Goal: Task Accomplishment & Management: Use online tool/utility

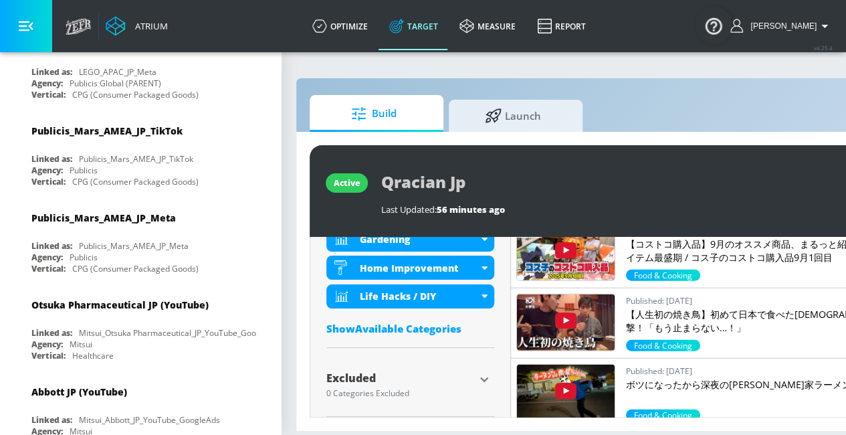
scroll to position [0, 9]
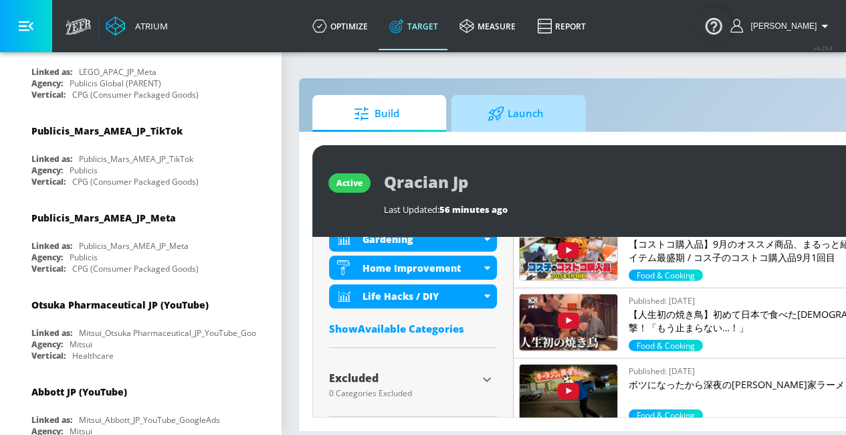
click at [511, 118] on span "Launch" at bounding box center [516, 114] width 102 height 32
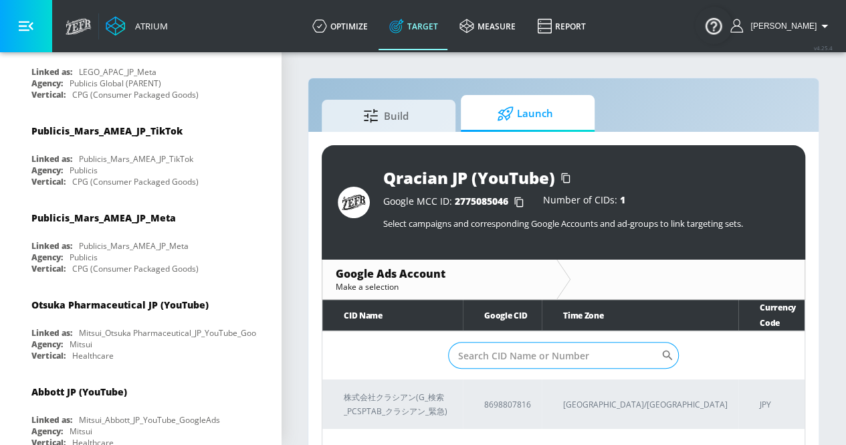
scroll to position [19, 0]
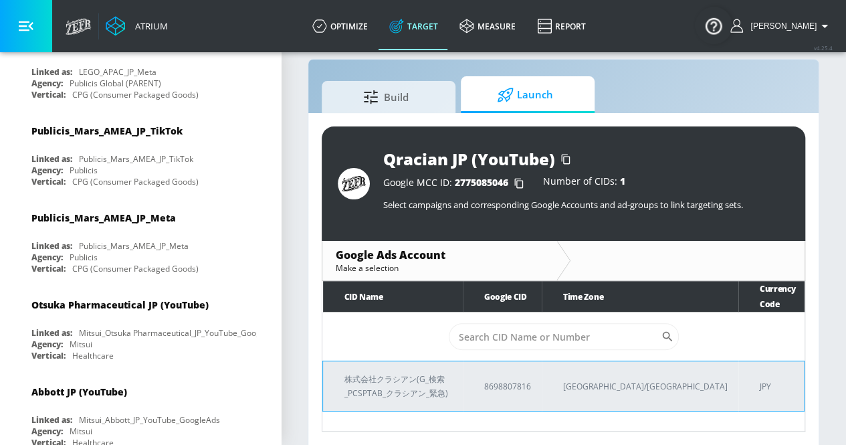
click at [452, 372] on p "株式会社クラシアン(G_検索_PCSPTAB_クラシアン_緊急)" at bounding box center [398, 386] width 108 height 28
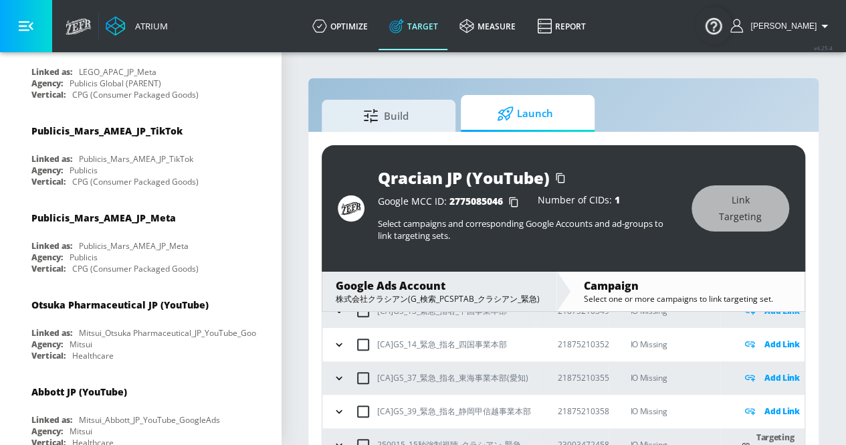
scroll to position [31, 0]
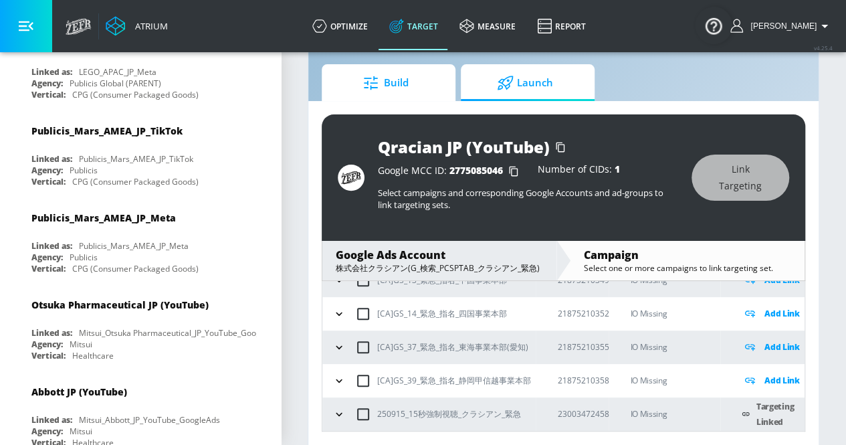
click at [425, 92] on span "Build" at bounding box center [386, 83] width 102 height 32
